Goal: Task Accomplishment & Management: Manage account settings

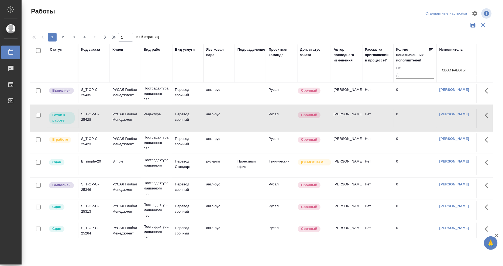
click at [57, 116] on p "Готов к работе" at bounding box center [61, 117] width 19 height 11
click at [87, 119] on div "S_T-OP-C-25428" at bounding box center [94, 117] width 26 height 11
drag, startPoint x: 87, startPoint y: 119, endPoint x: 84, endPoint y: 120, distance: 3.2
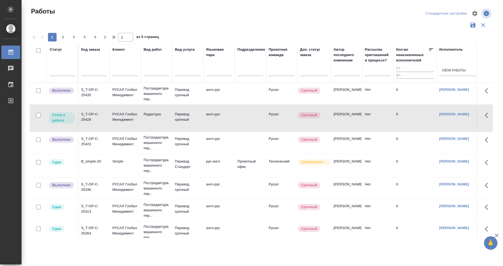
click at [84, 120] on div "S_T-OP-C-25428" at bounding box center [94, 117] width 26 height 11
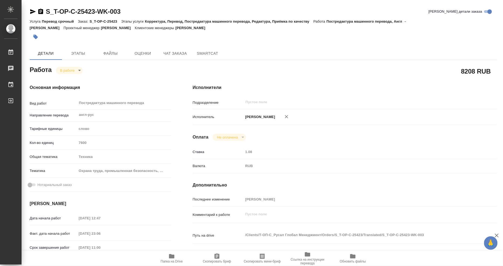
click at [77, 70] on body "🙏 .cls-1 fill:#fff; AWATERA Mangul Anna Работы 0 Чаты График Выйти S_T-OP-C-254…" at bounding box center [251, 133] width 503 height 266
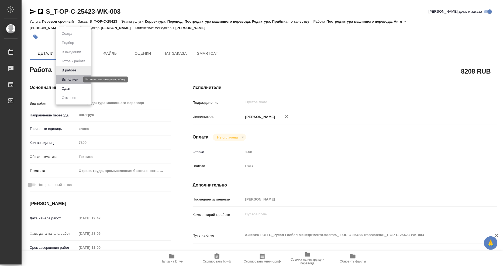
click at [77, 80] on button "Выполнен" at bounding box center [70, 80] width 20 height 6
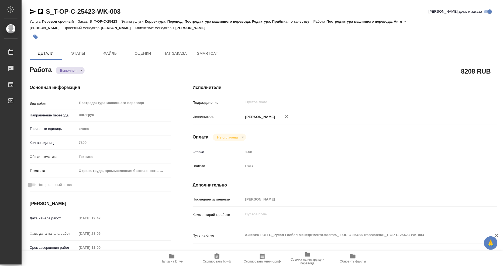
type textarea "x"
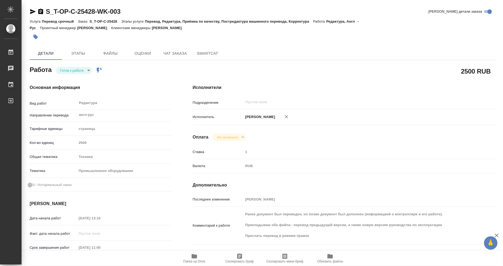
click at [88, 71] on body "🙏 .cls-1 fill:#fff; AWATERA Mangul Anna Работы Чаты График Выйти S_T-OP-C-25428…" at bounding box center [251, 133] width 503 height 266
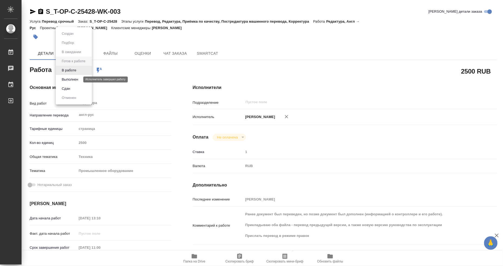
click at [78, 80] on button "Выполнен" at bounding box center [70, 80] width 20 height 6
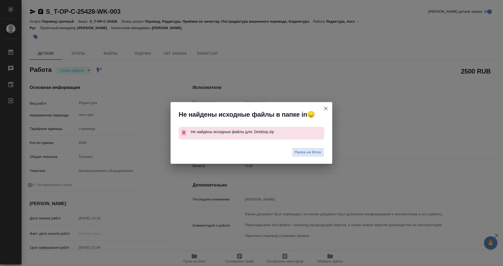
type textarea "x"
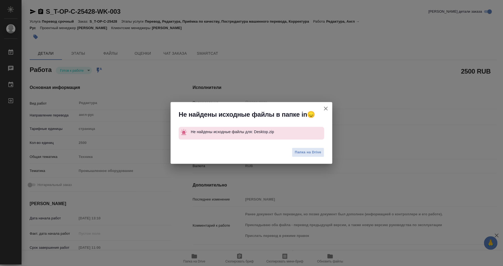
type textarea "x"
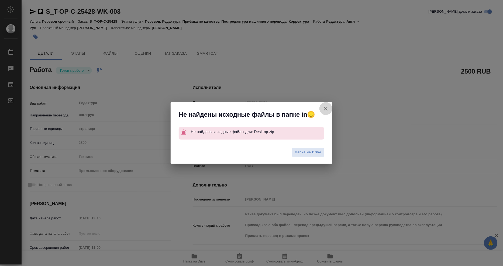
click at [329, 106] on button "Кратко детали заказа" at bounding box center [325, 108] width 13 height 13
type textarea "x"
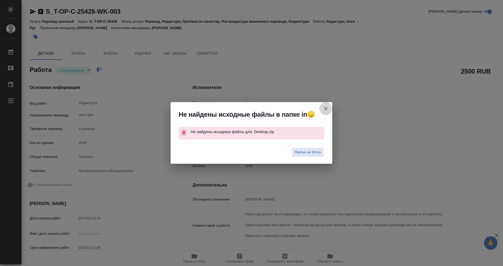
type textarea "x"
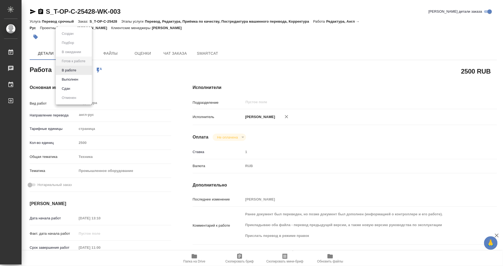
click at [79, 72] on body "🙏 .cls-1 fill:#fff; AWATERA Mangul Anna Работы Чаты График Выйти S_T-OP-C-25428…" at bounding box center [251, 133] width 503 height 266
click at [79, 78] on button "Выполнен" at bounding box center [70, 80] width 20 height 6
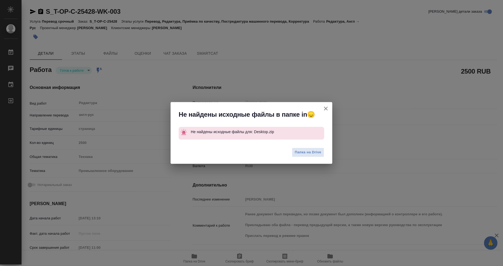
type textarea "x"
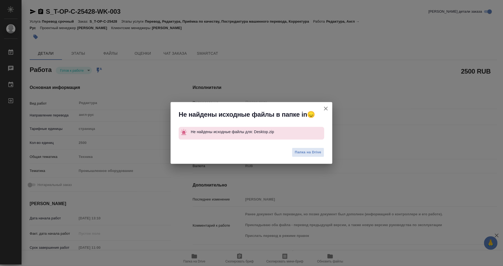
type textarea "x"
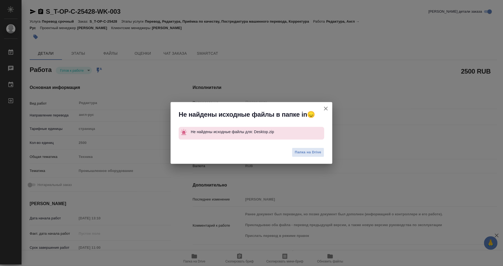
type textarea "x"
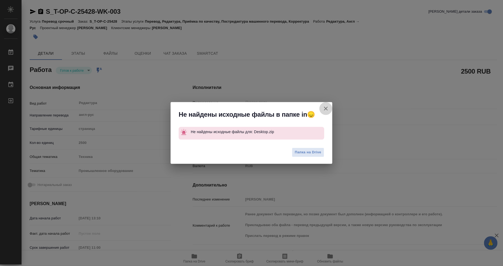
click at [324, 107] on icon "button" at bounding box center [326, 108] width 6 height 6
type textarea "x"
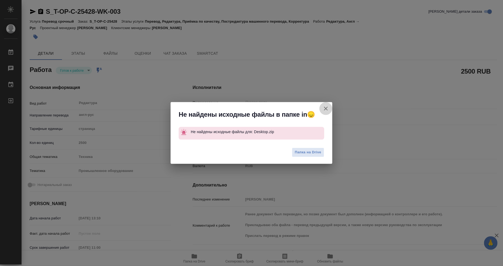
type textarea "x"
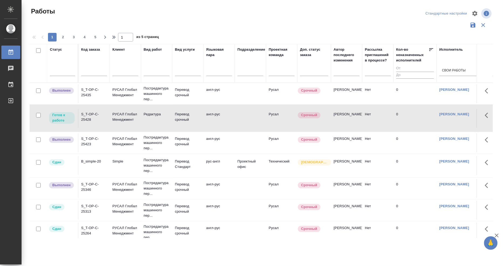
click at [86, 115] on div "S_T-OP-C-25428" at bounding box center [94, 117] width 26 height 11
